Goal: Find contact information: Find contact information

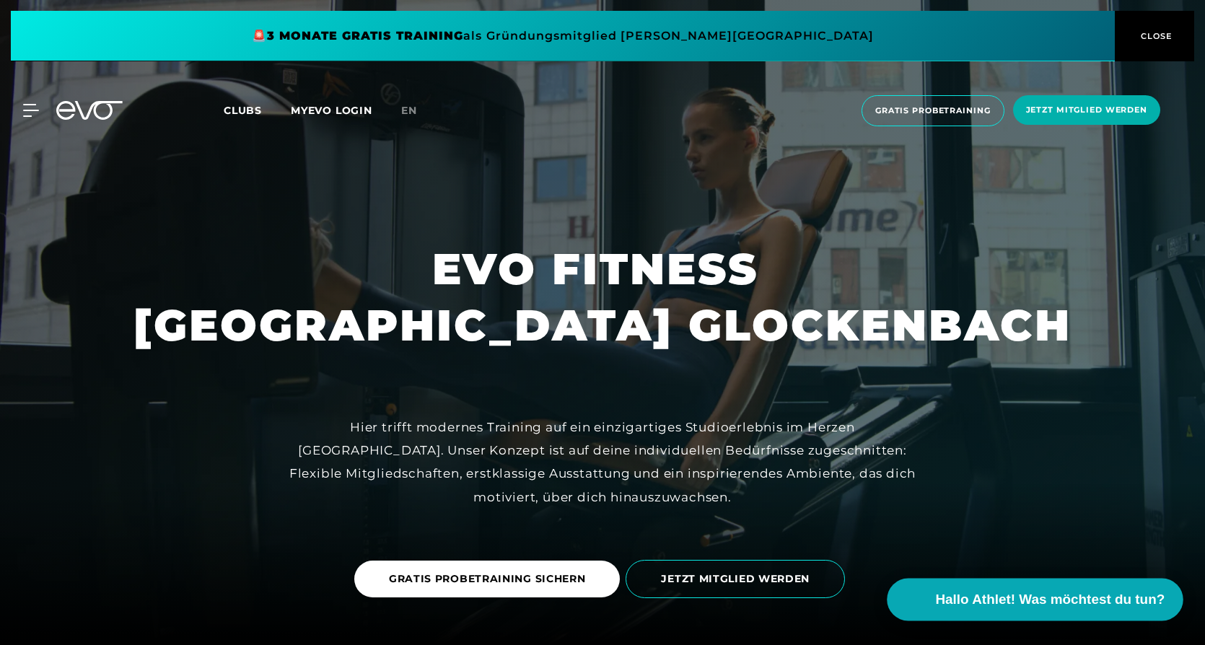
click at [1017, 604] on span "Hallo Athlet! Was möchtest du tun?" at bounding box center [1050, 599] width 229 height 20
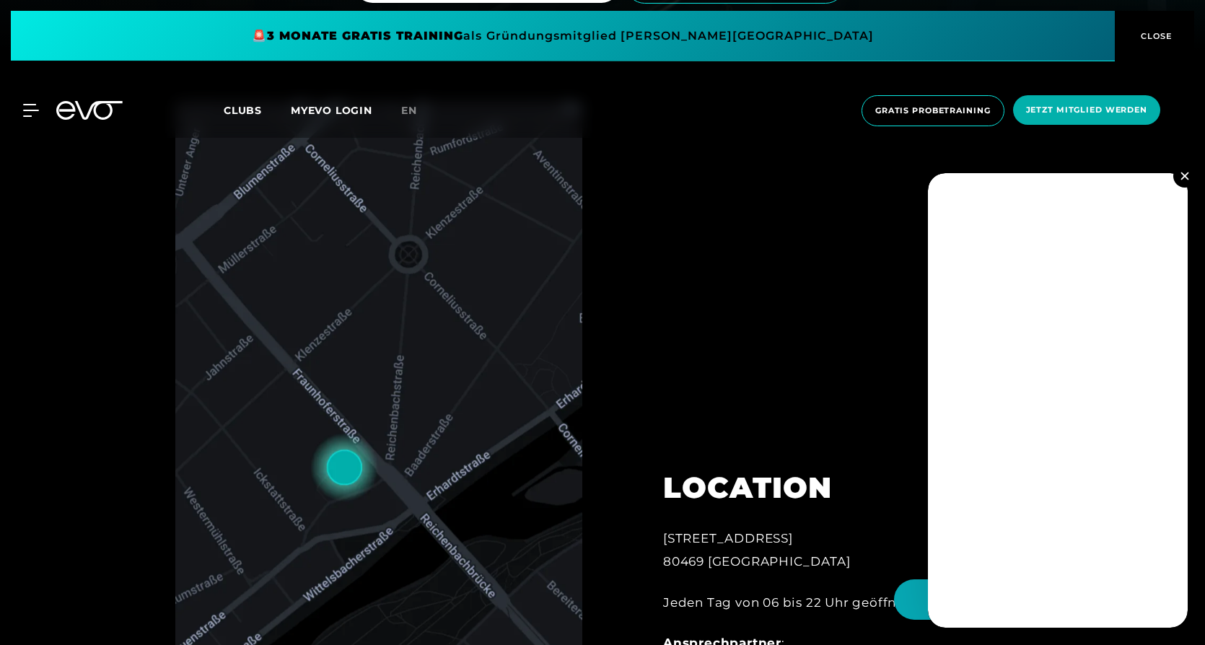
scroll to position [649, 0]
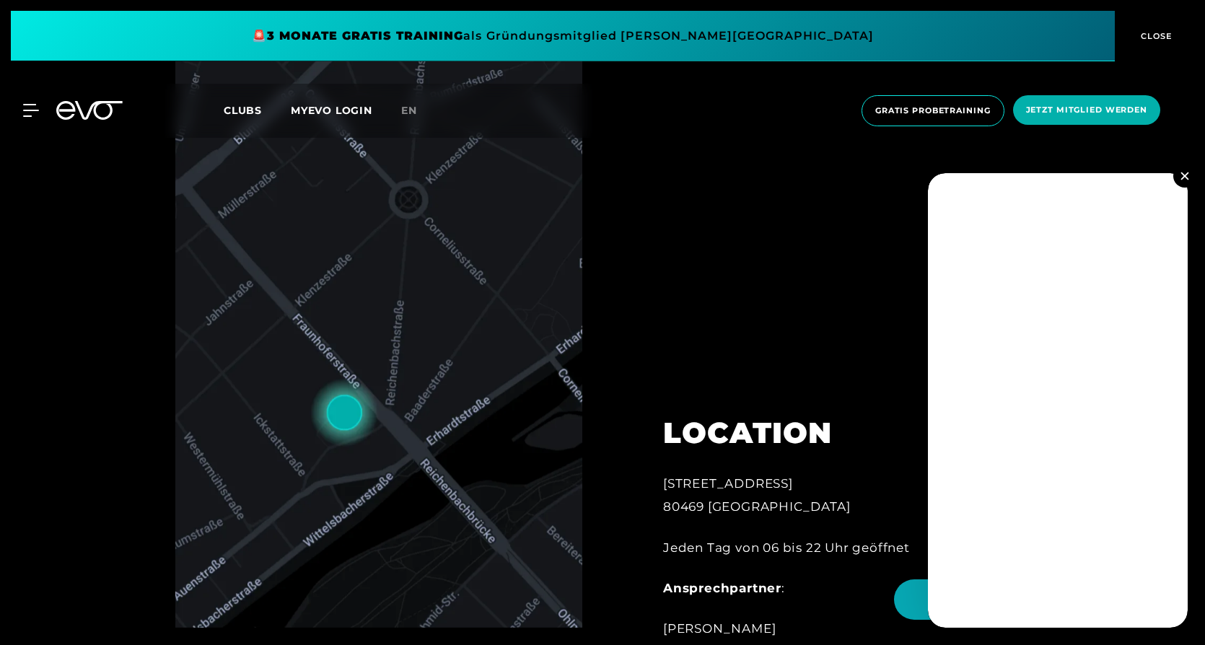
click at [693, 250] on div "LOCATION [STREET_ADDRESS] Jeden Tag von 06 bis 22 Uhr geöffnet Ansprechpartner …" at bounding box center [822, 375] width 358 height 658
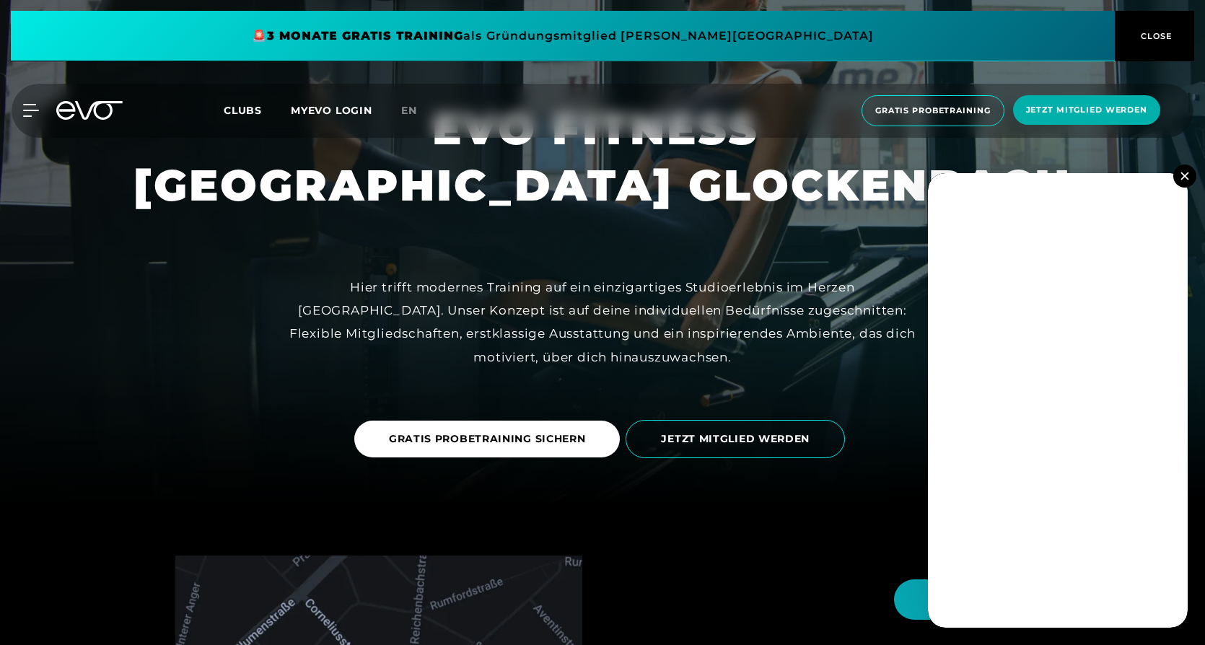
scroll to position [0, 0]
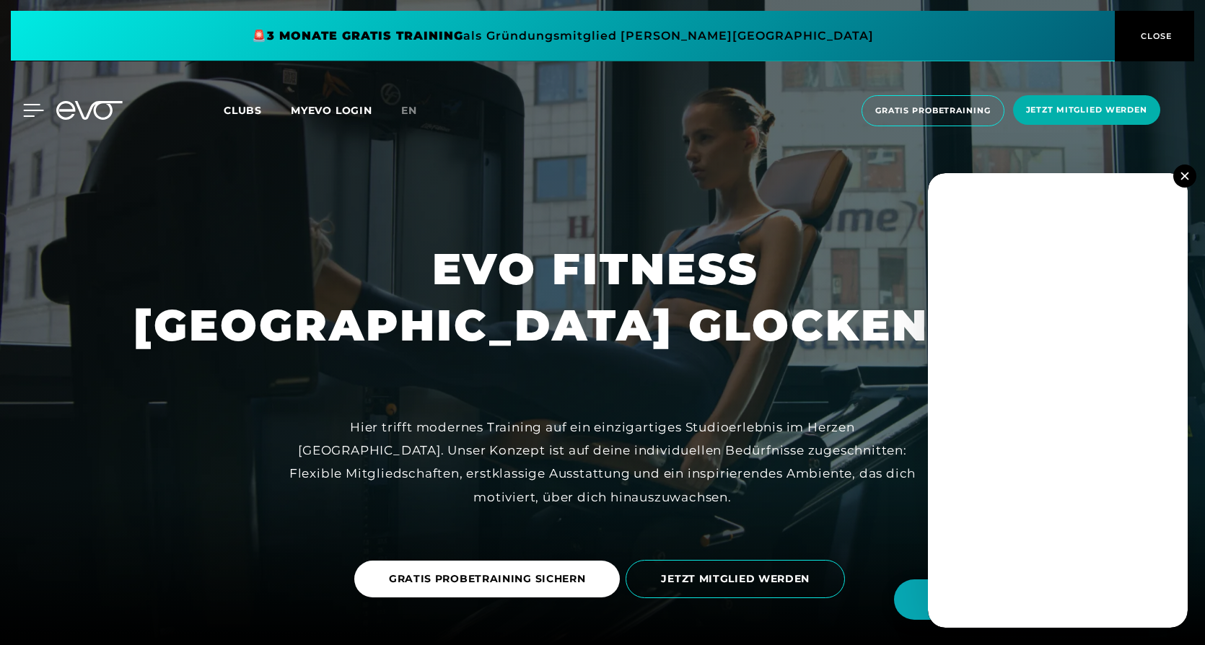
click at [30, 106] on icon at bounding box center [33, 110] width 21 height 13
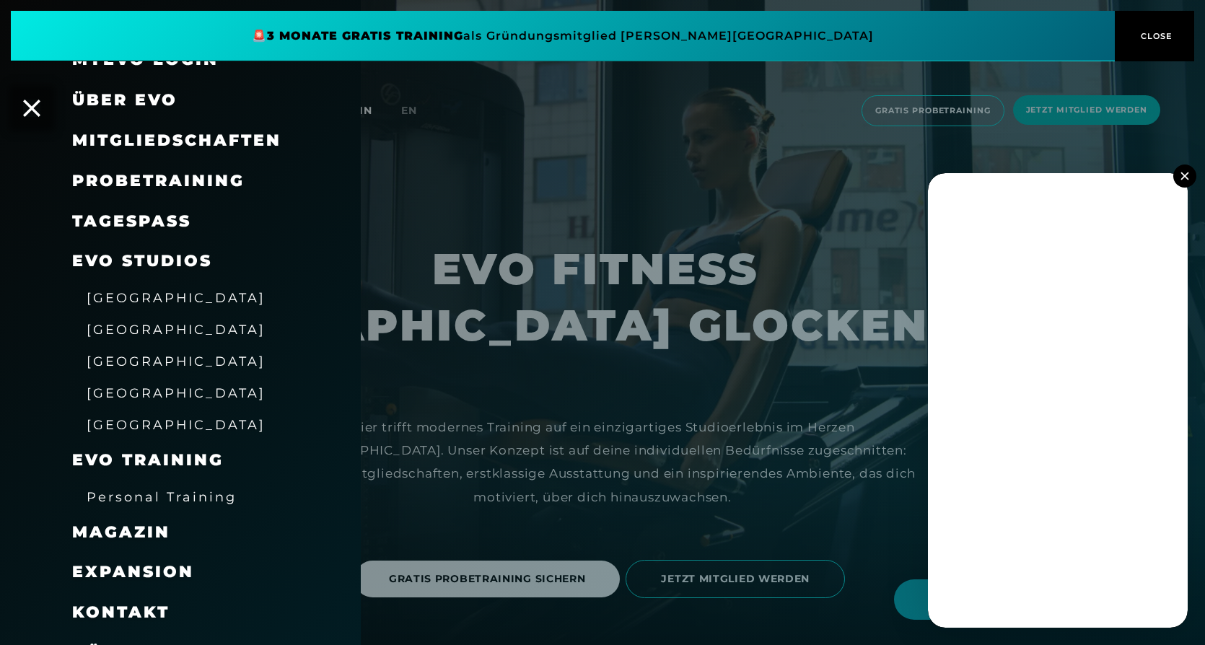
scroll to position [61, 0]
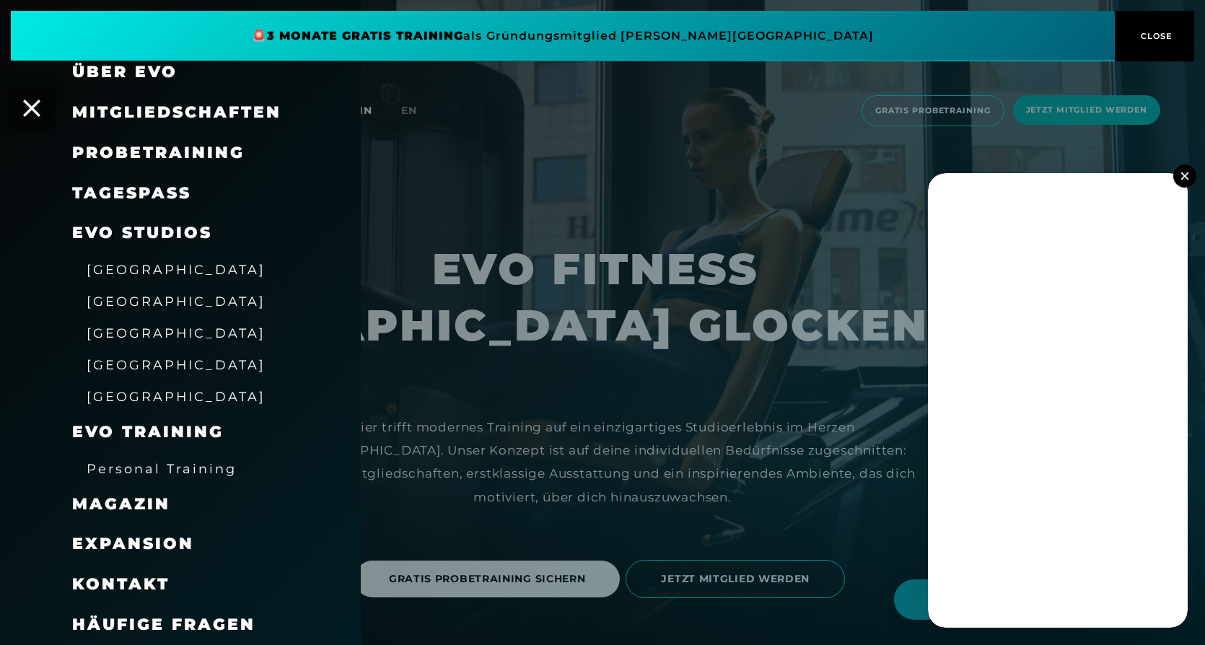
click at [120, 591] on span "Kontakt" at bounding box center [120, 583] width 97 height 19
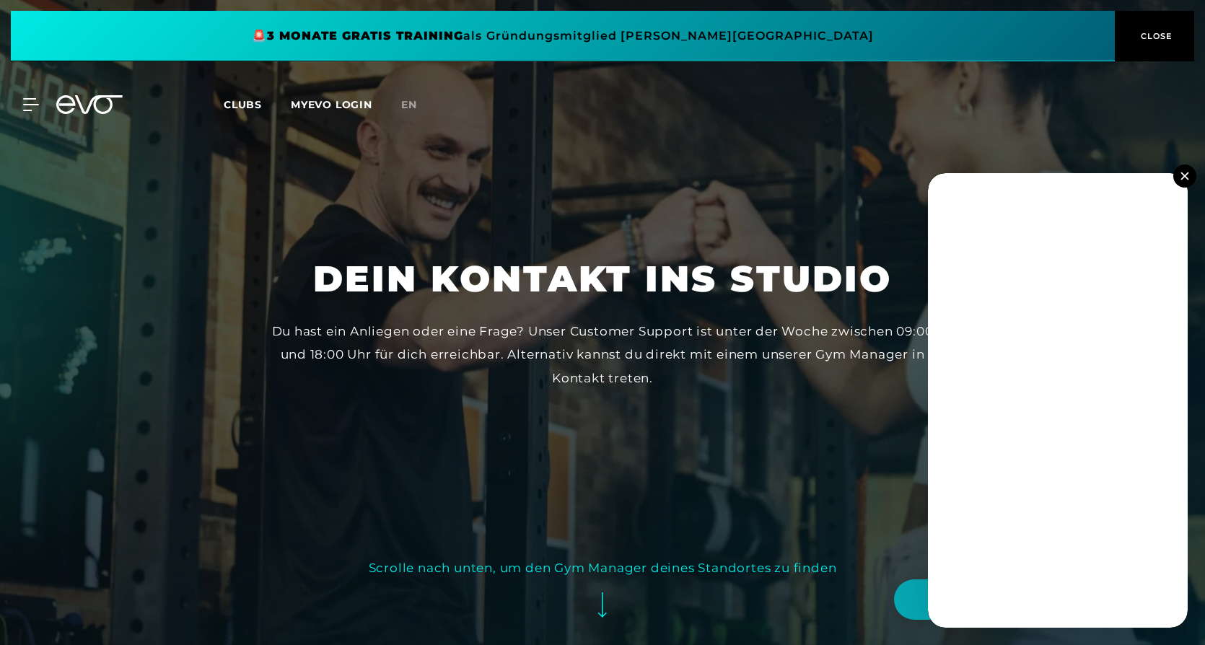
click at [553, 569] on div "Scrolle nach unten, um den Gym Manager deines Standortes zu finden" at bounding box center [603, 567] width 468 height 23
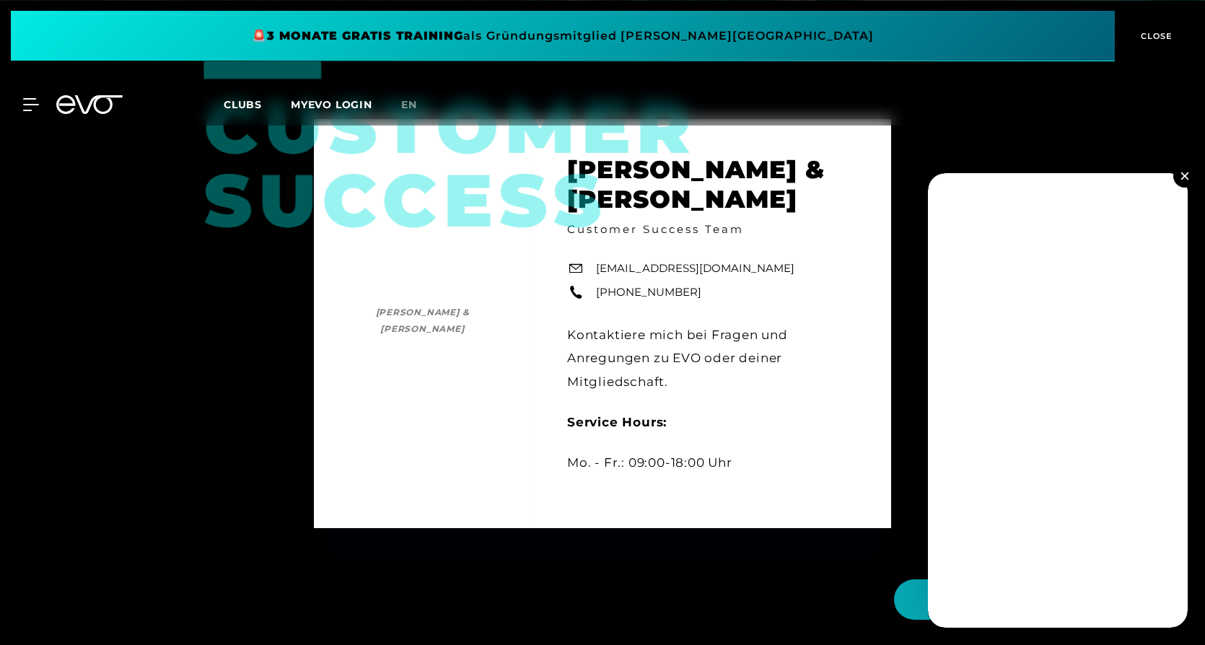
scroll to position [645, 0]
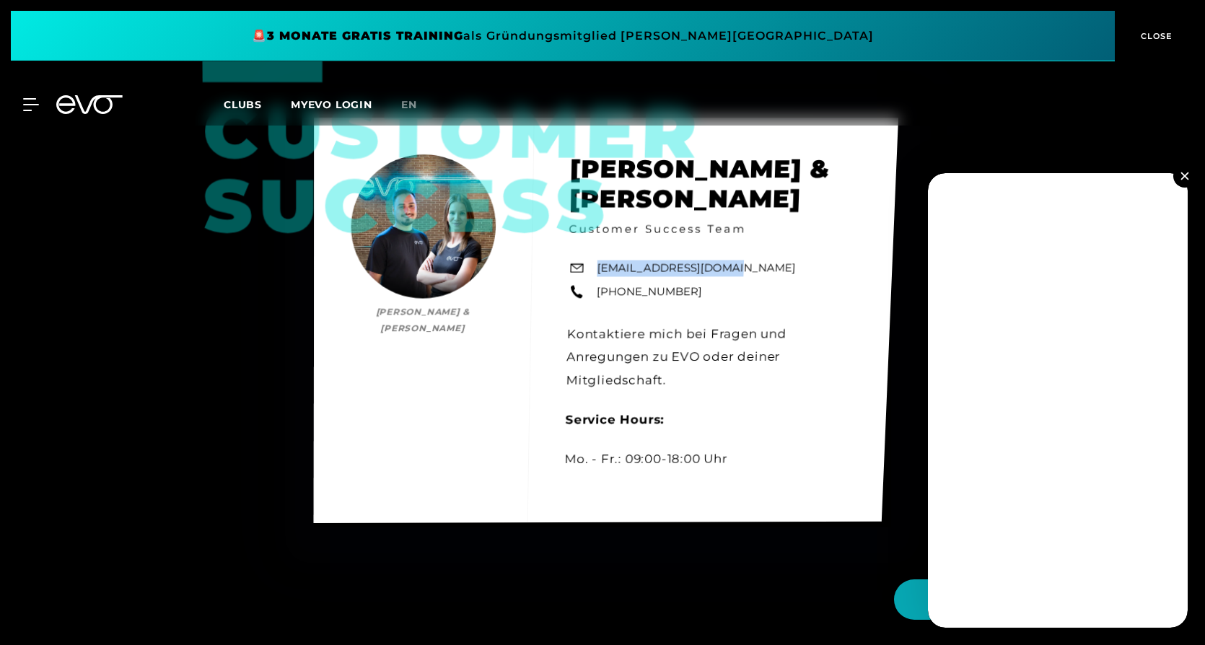
drag, startPoint x: 724, startPoint y: 268, endPoint x: 597, endPoint y: 268, distance: 127.0
click at [597, 268] on div "Customer Success [PERSON_NAME] & [PERSON_NAME] [PERSON_NAME] & [PERSON_NAME] Cu…" at bounding box center [606, 320] width 584 height 405
copy link "[EMAIL_ADDRESS][DOMAIN_NAME]"
